Goal: Information Seeking & Learning: Learn about a topic

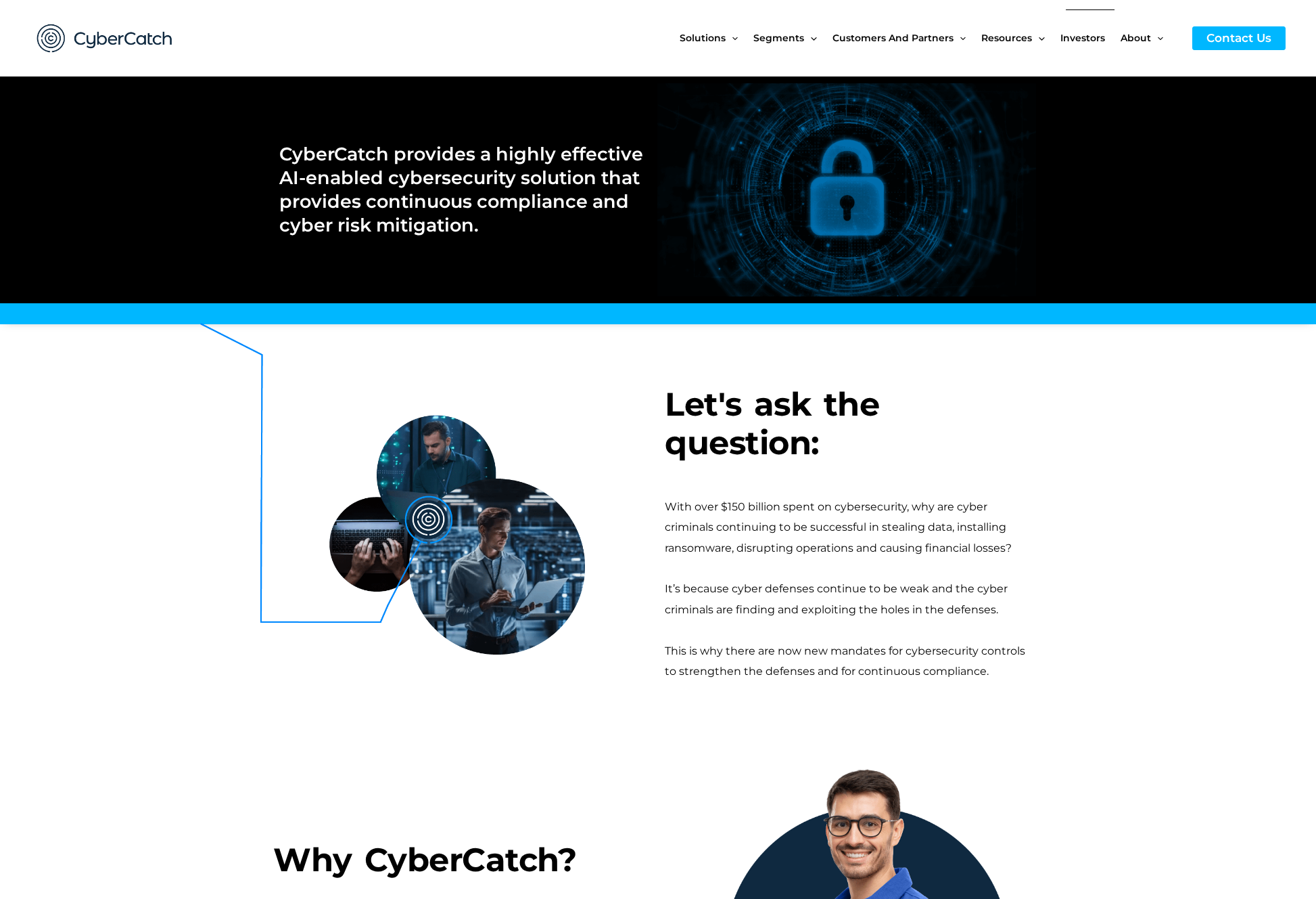
click at [1095, 38] on span "Investors" at bounding box center [1083, 38] width 45 height 57
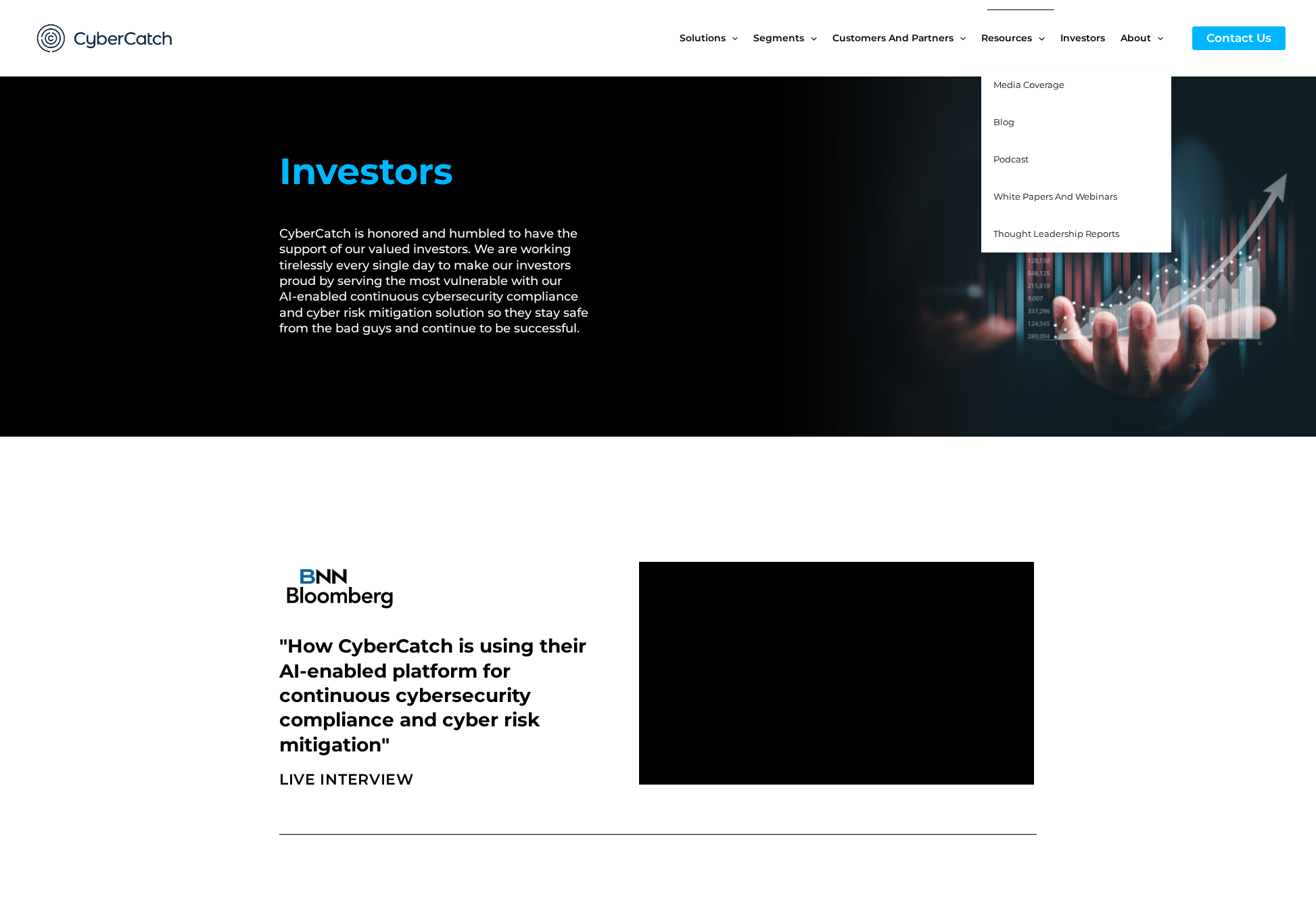
click at [1015, 83] on span "Media Coverage" at bounding box center [1029, 84] width 71 height 11
